Goal: Transaction & Acquisition: Obtain resource

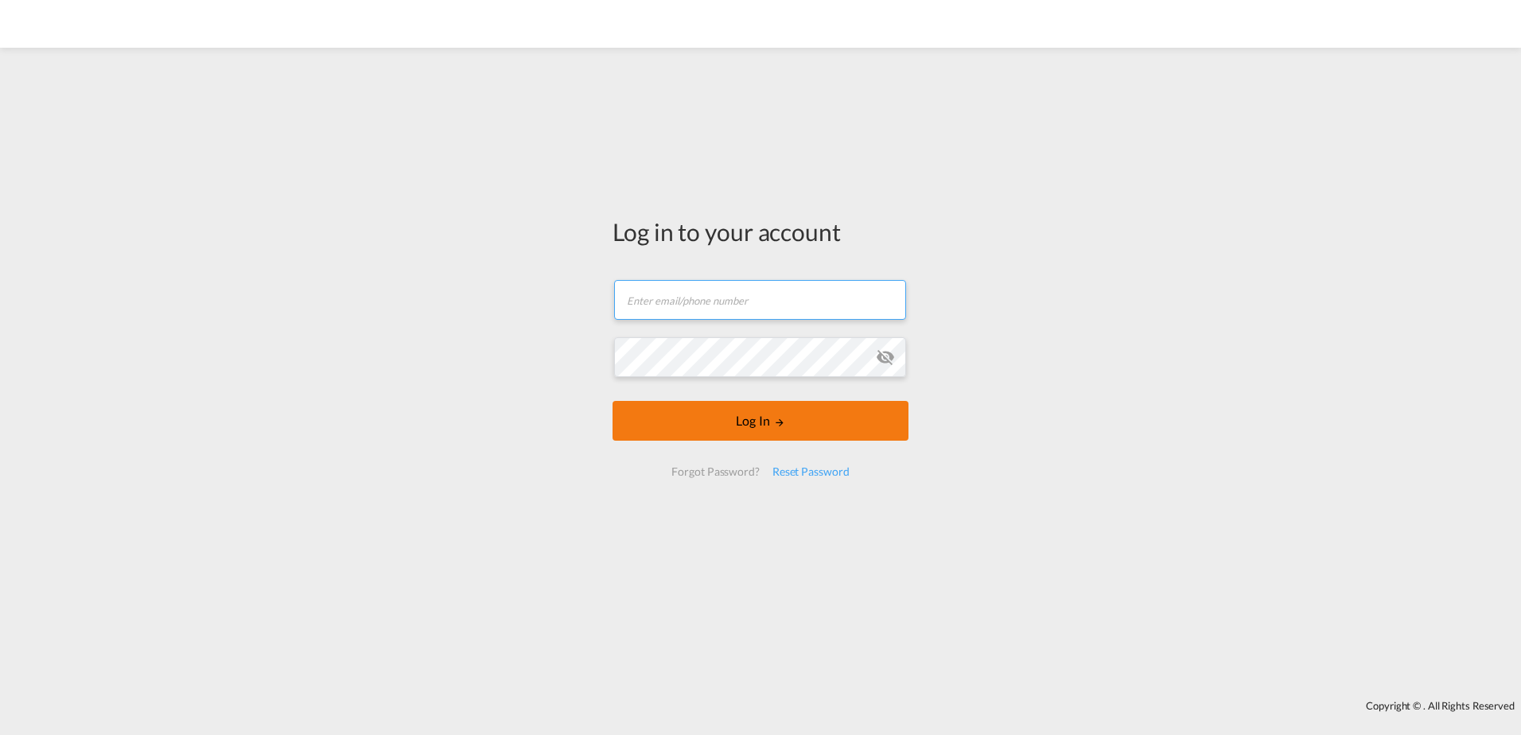
type input "[PERSON_NAME][EMAIL_ADDRESS][DOMAIN_NAME]"
click at [731, 412] on button "Log In" at bounding box center [761, 421] width 296 height 40
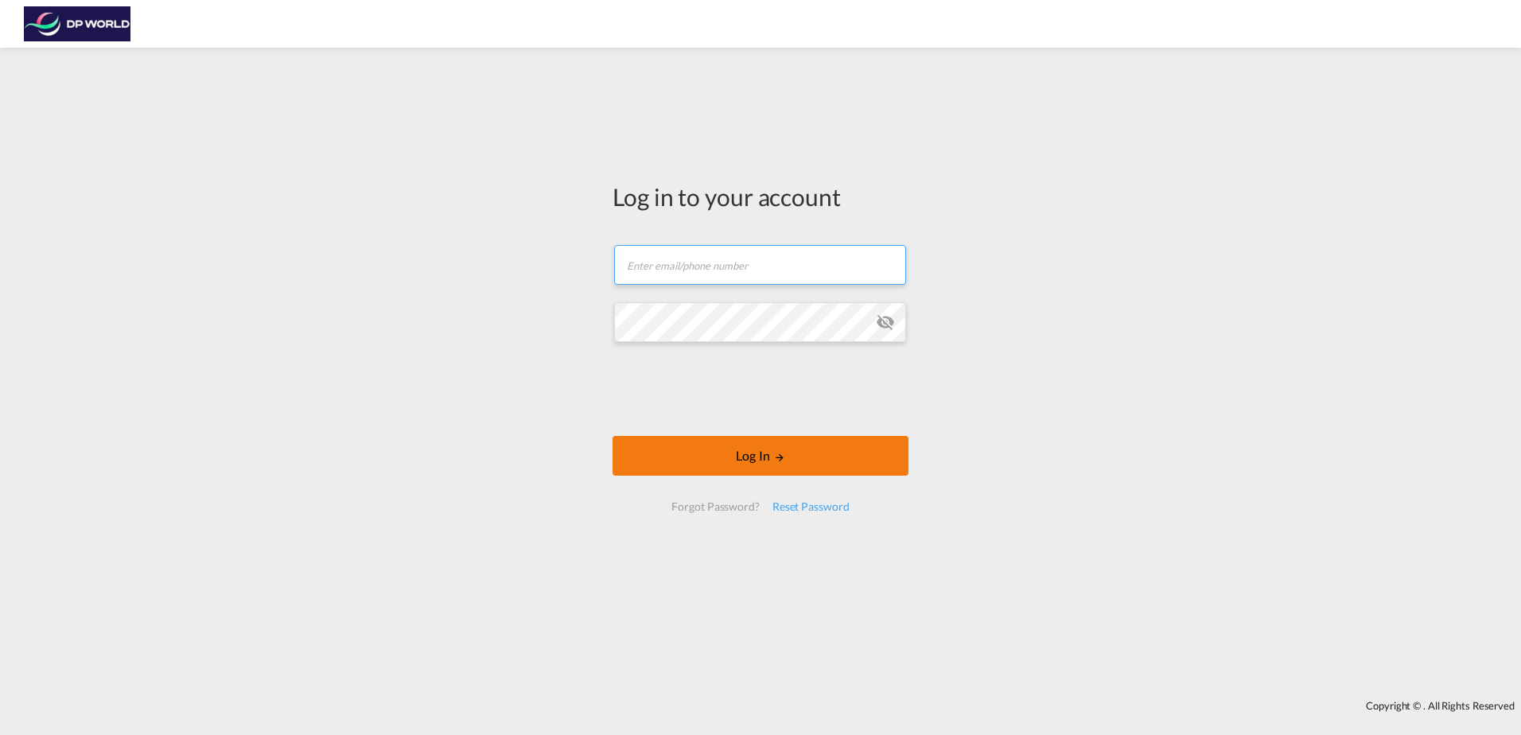
type input "[PERSON_NAME][EMAIL_ADDRESS][DOMAIN_NAME]"
click at [756, 457] on button "Log In" at bounding box center [761, 456] width 296 height 40
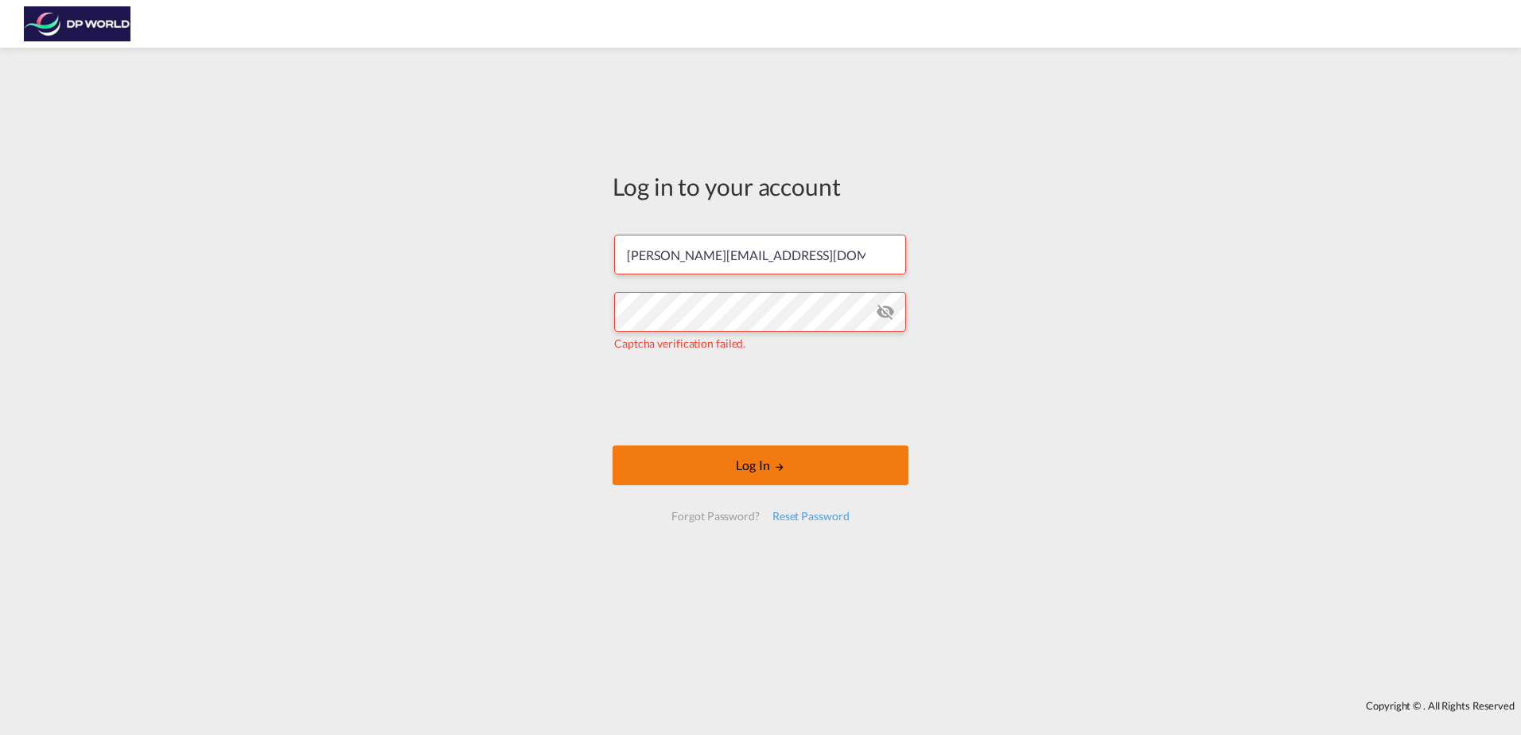
click at [763, 465] on button "Log In" at bounding box center [761, 465] width 296 height 40
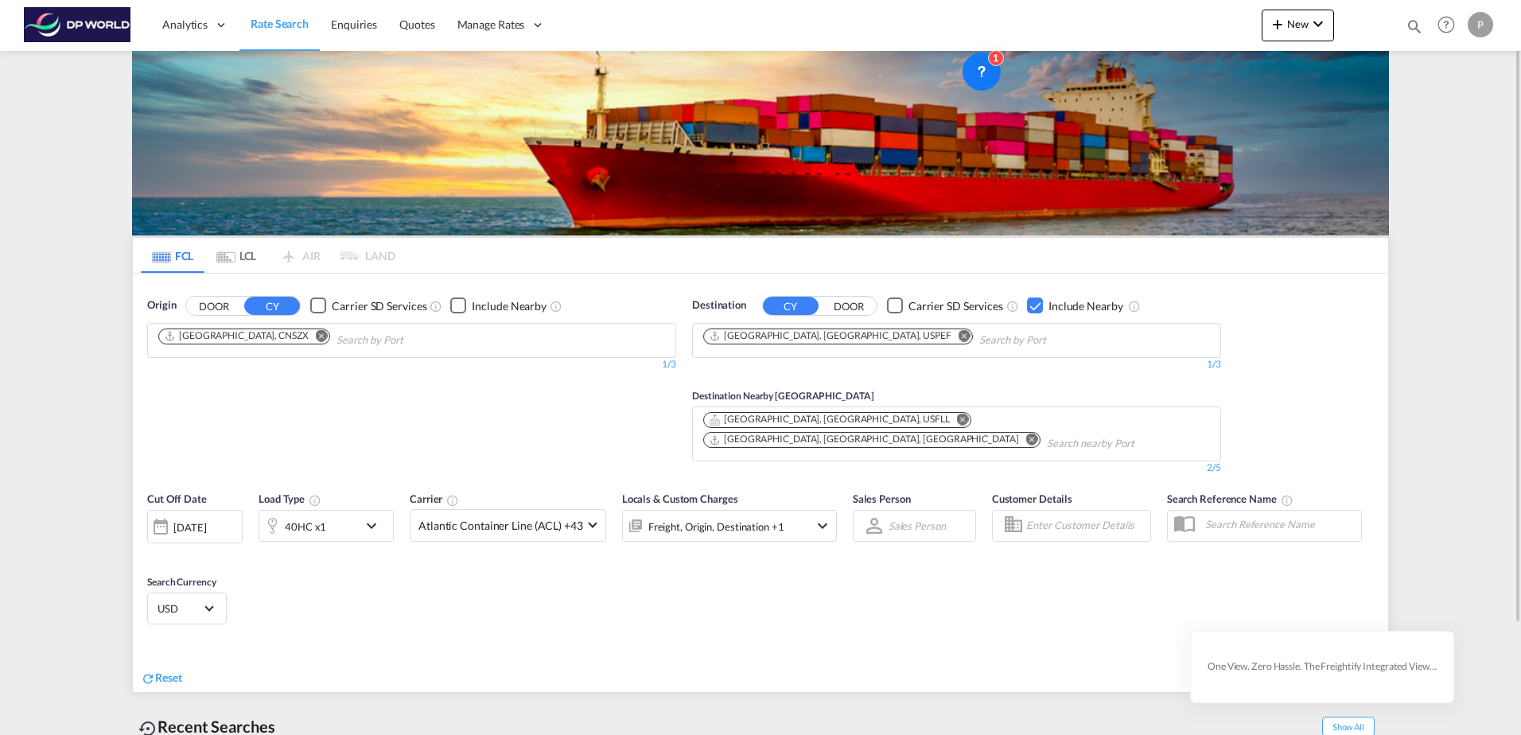
click at [316, 332] on md-icon "Remove" at bounding box center [322, 335] width 12 height 12
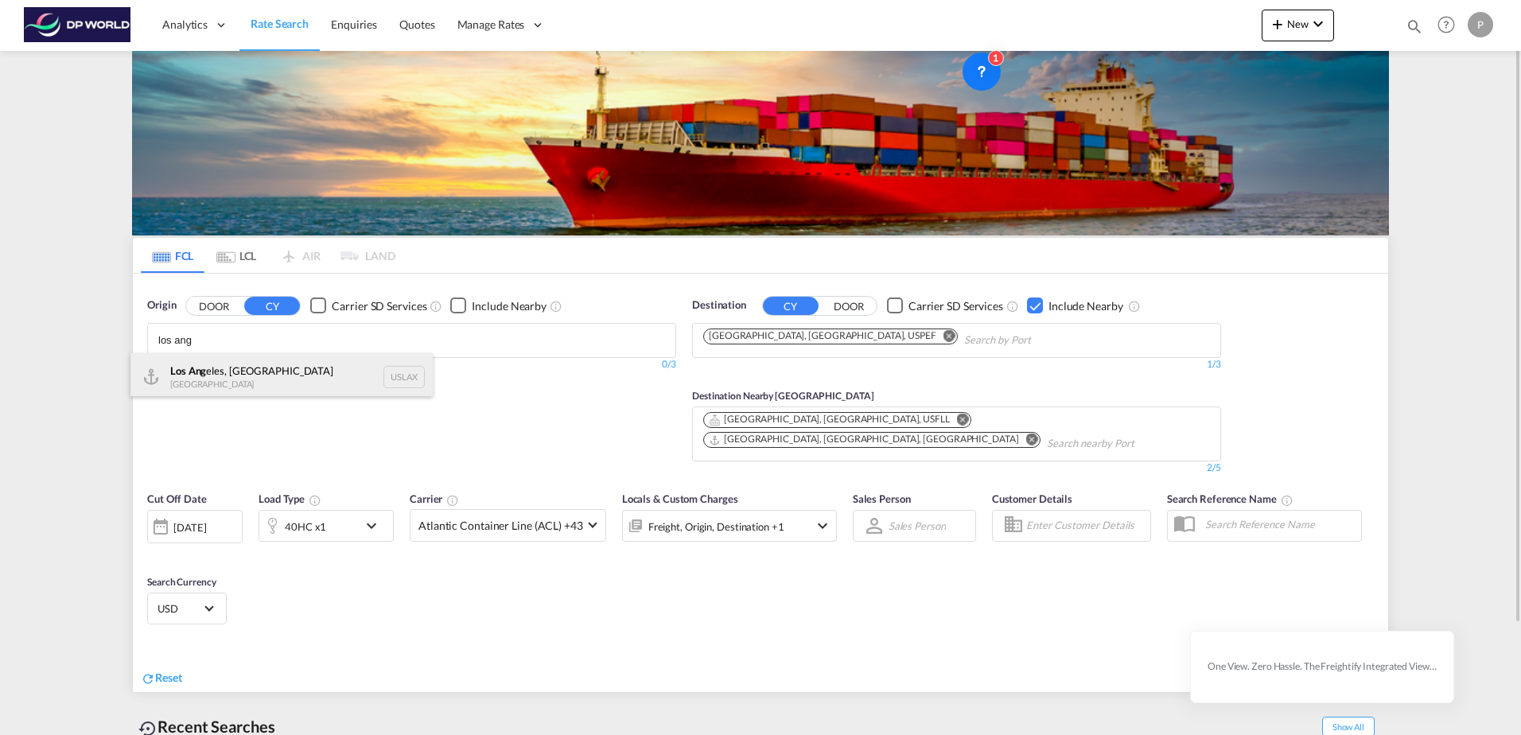
type input "los ang"
click at [239, 379] on div "Los Ang eles, CA United States USLAX" at bounding box center [281, 377] width 302 height 48
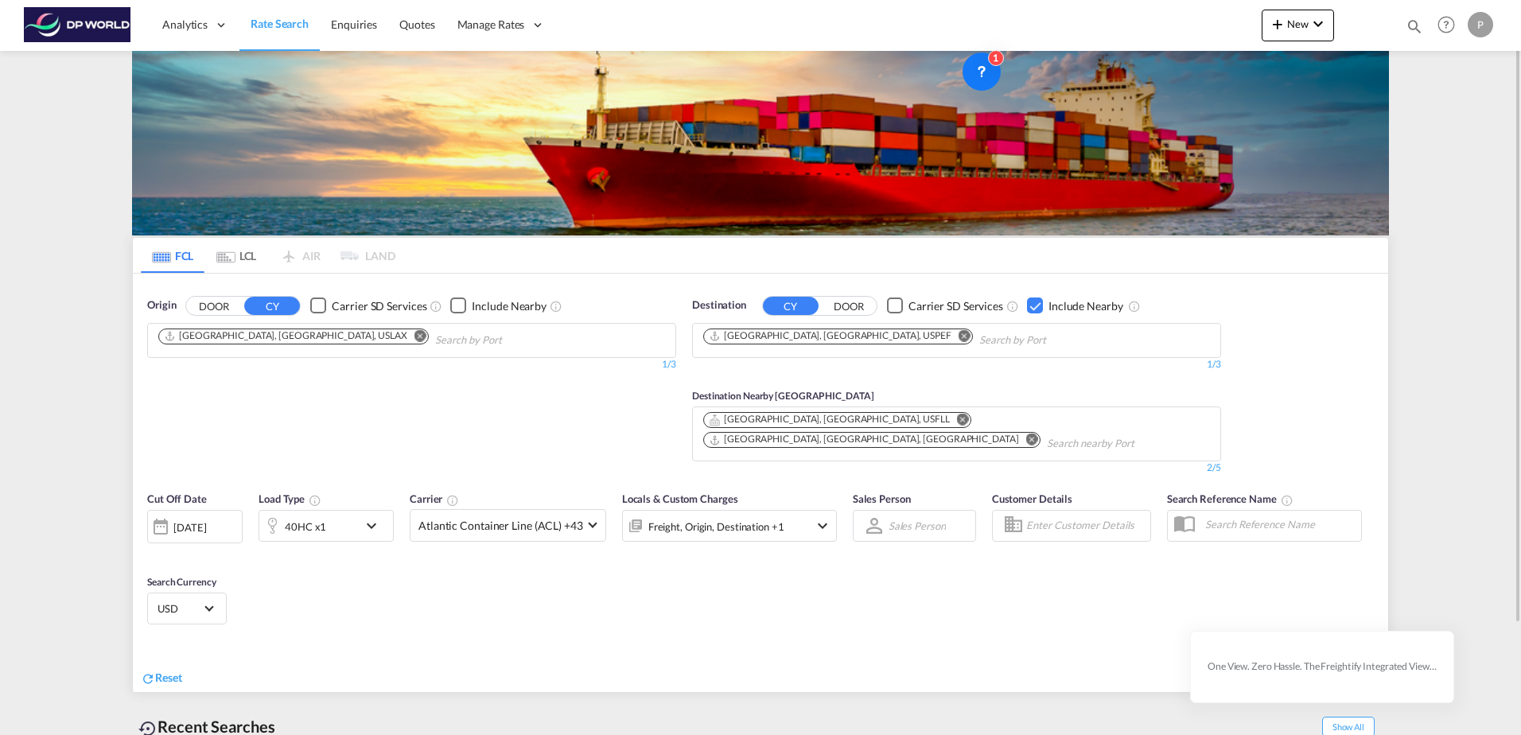
click at [848, 327] on md-chips-wrap "[GEOGRAPHIC_DATA], [GEOGRAPHIC_DATA], USPEF" at bounding box center [919, 338] width 436 height 29
click at [959, 334] on md-icon "Remove" at bounding box center [965, 335] width 12 height 12
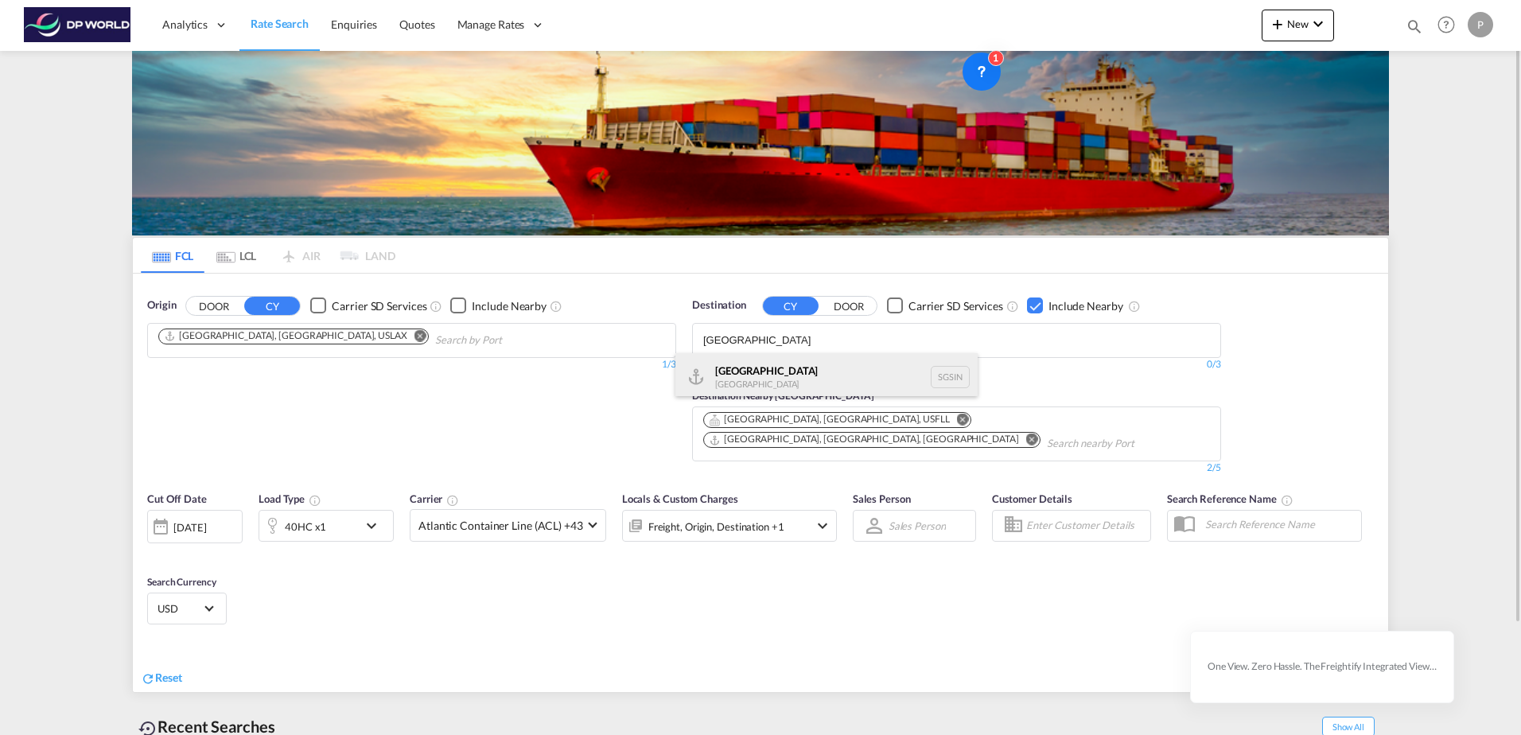
type input "[GEOGRAPHIC_DATA]"
click at [746, 371] on div "Singapore Singapore SGSIN" at bounding box center [826, 377] width 302 height 48
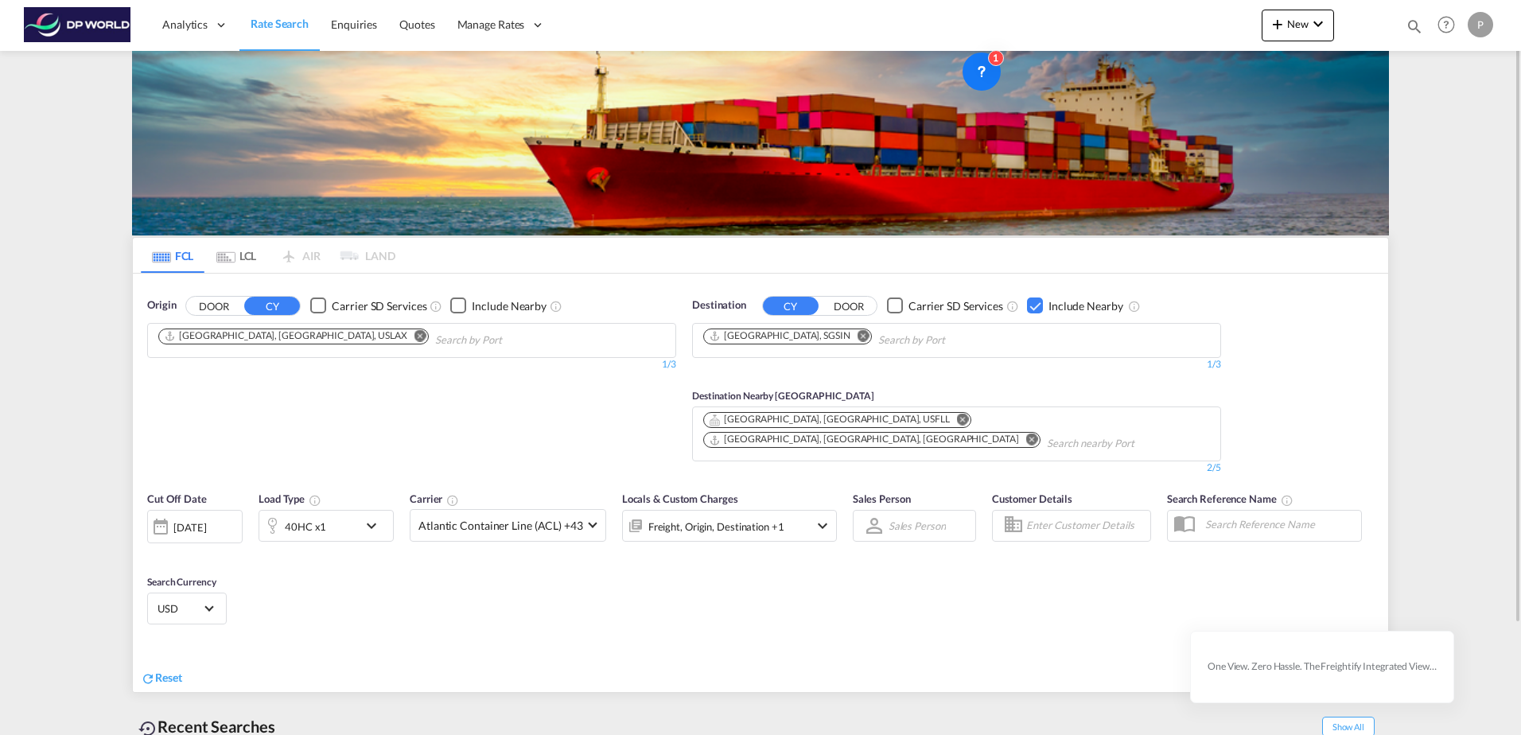
click at [957, 418] on md-icon "Remove" at bounding box center [963, 420] width 12 height 12
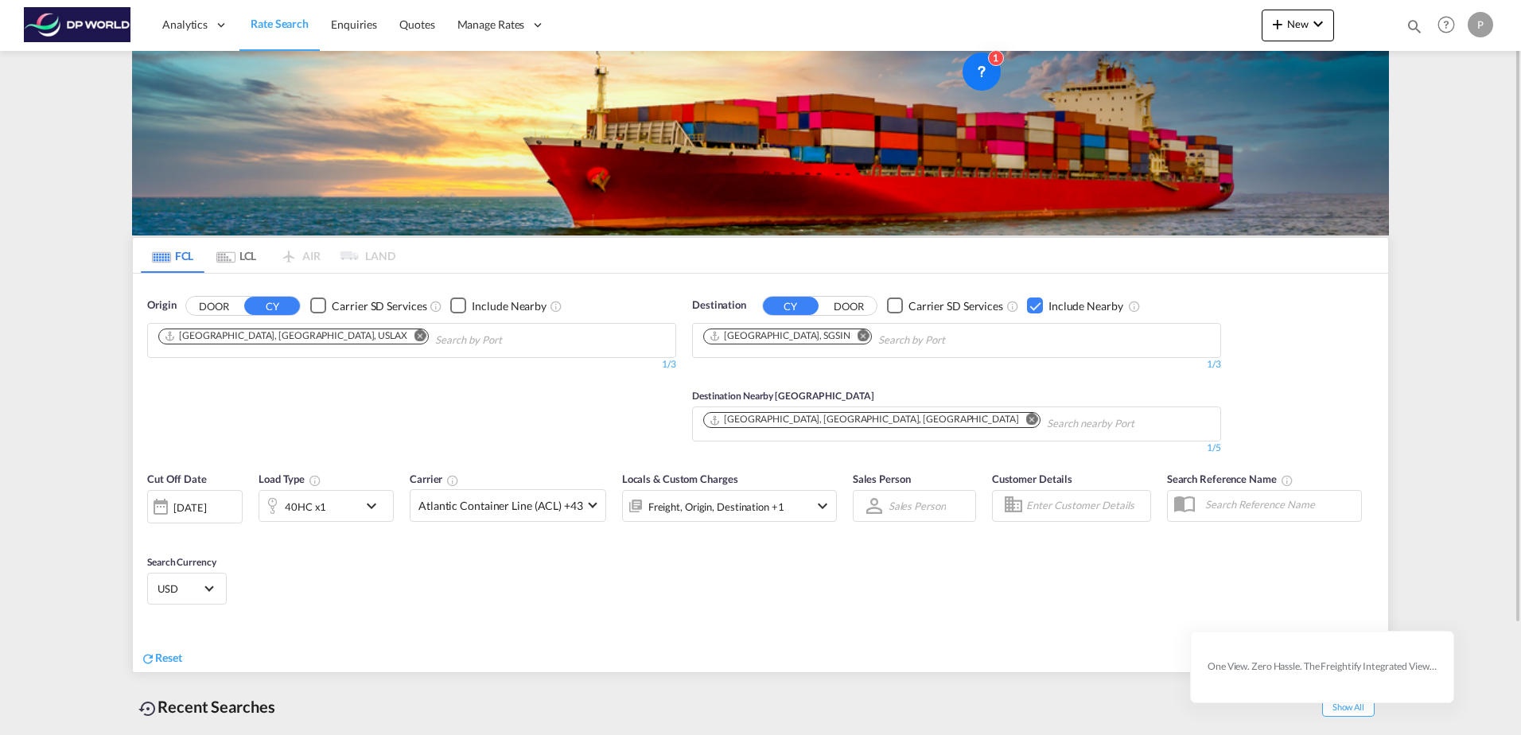
click at [1026, 418] on md-icon "Remove" at bounding box center [1032, 420] width 12 height 12
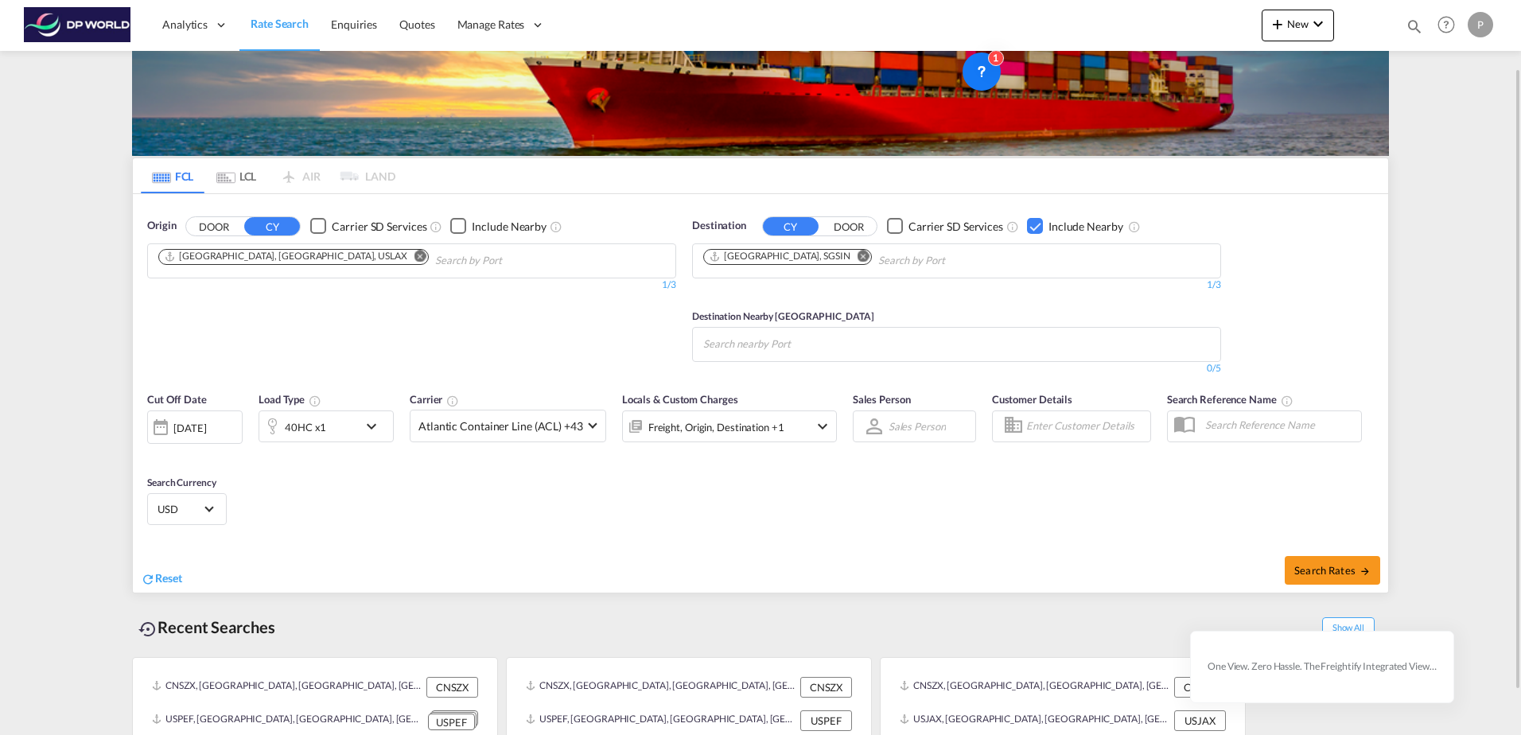
scroll to position [131, 0]
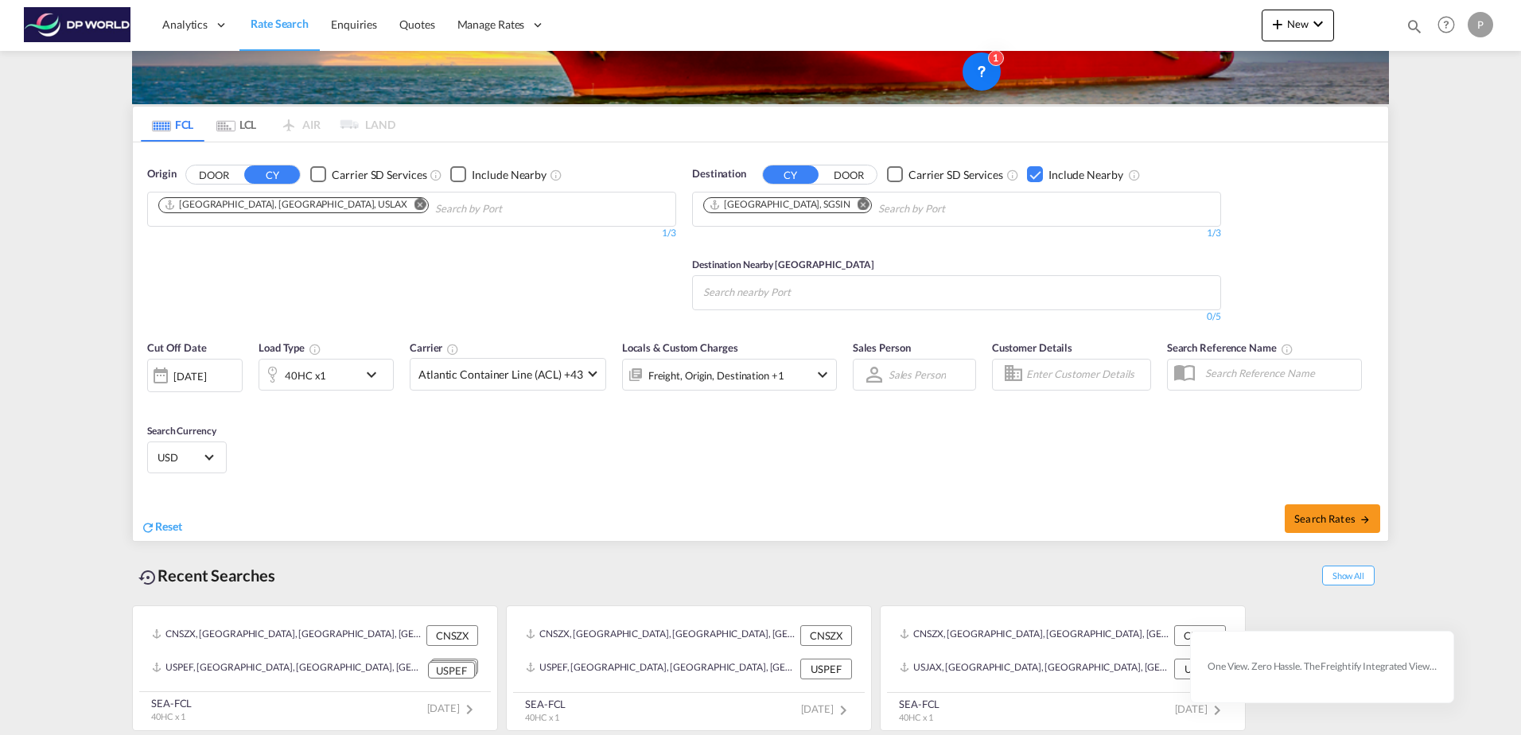
click at [374, 374] on md-icon "icon-chevron-down" at bounding box center [375, 374] width 27 height 19
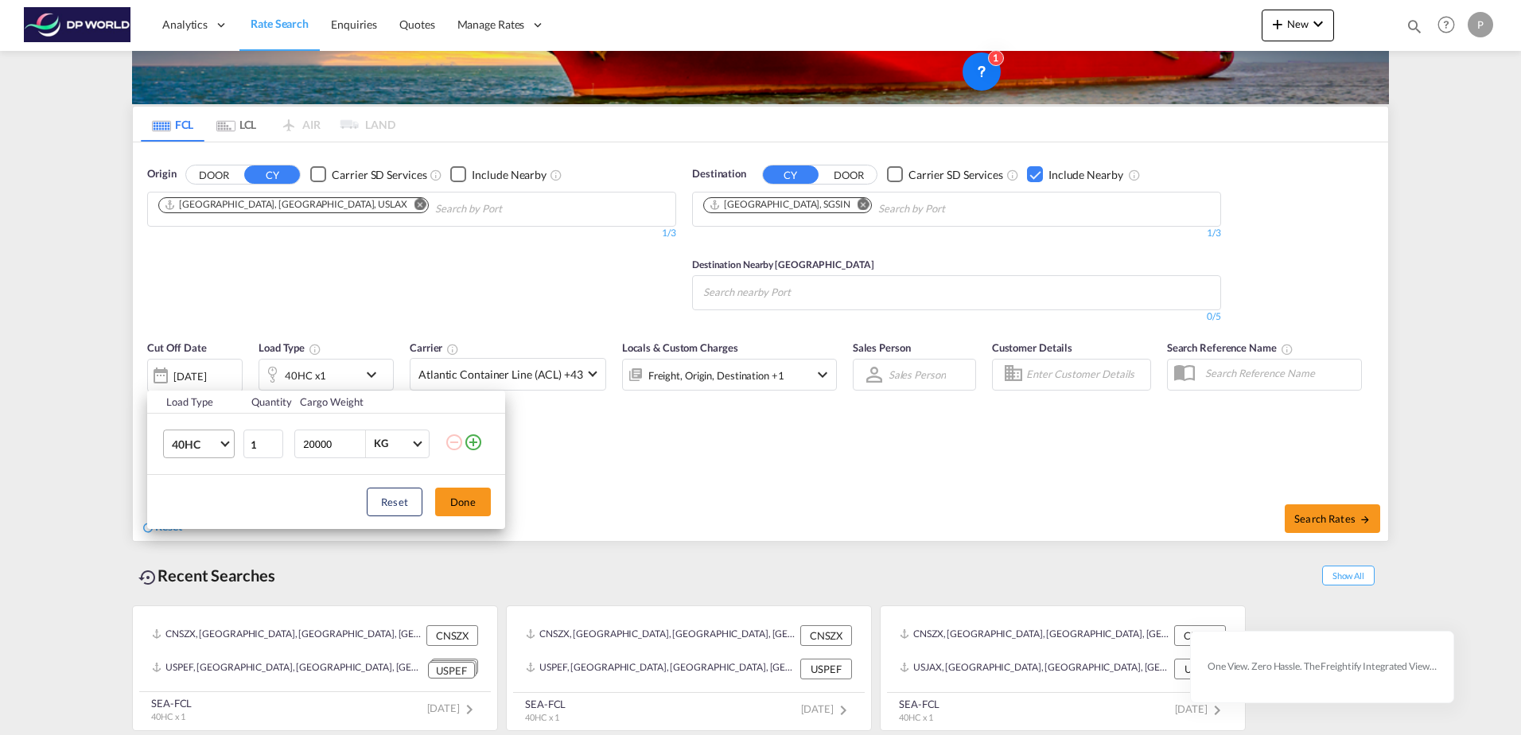
click at [225, 443] on span "Choose: \a40HC" at bounding box center [224, 442] width 9 height 9
click at [203, 366] on md-option "20GP" at bounding box center [213, 368] width 108 height 38
click at [461, 504] on button "Done" at bounding box center [463, 502] width 56 height 29
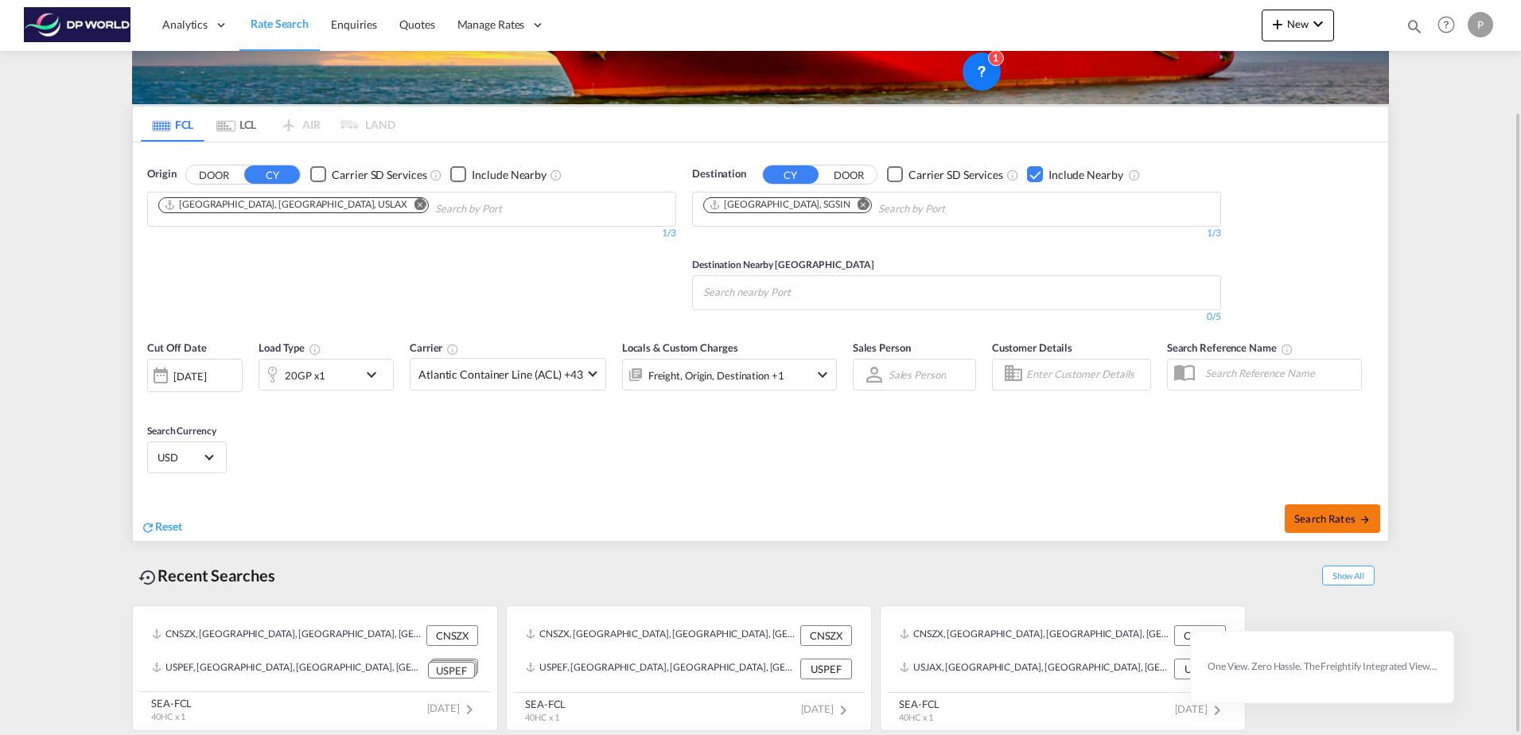
click at [1329, 517] on span "Search Rates" at bounding box center [1332, 518] width 76 height 13
type input "USLAX to SGSIN / 7 Oct 2025"
click at [783, 247] on div "Destination Nearby CY 0/5" at bounding box center [956, 282] width 529 height 84
click at [573, 260] on div "Origin DOOR CY Carrier SD Services Include Nearby Los Angeles, CA, USLAX 1/3 1/" at bounding box center [411, 244] width 545 height 173
click at [1033, 174] on div "Checkbox No Ink" at bounding box center [1035, 174] width 16 height 16
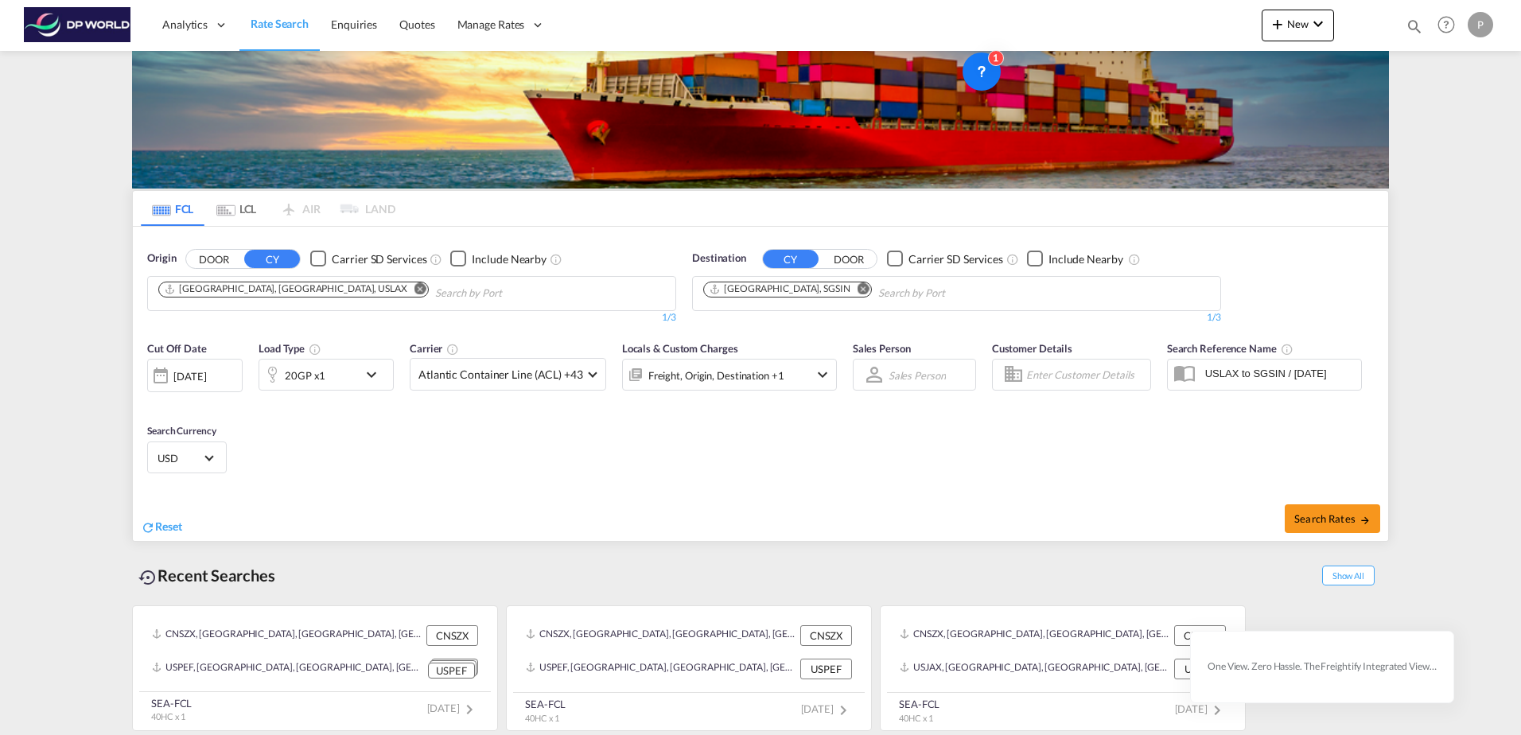
scroll to position [47, 0]
click at [1336, 520] on span "Search Rates" at bounding box center [1332, 518] width 76 height 13
